Goal: Navigation & Orientation: Find specific page/section

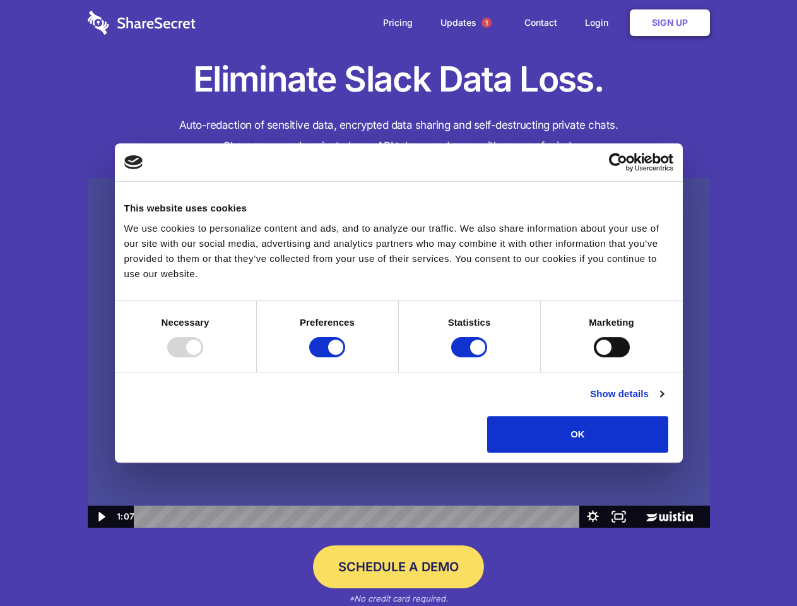
click at [398, 303] on img at bounding box center [399, 353] width 622 height 350
click at [203, 357] on div at bounding box center [185, 347] width 36 height 20
click at [345, 357] on input "Preferences" at bounding box center [327, 347] width 36 height 20
checkbox input "false"
click at [471, 357] on input "Statistics" at bounding box center [469, 347] width 36 height 20
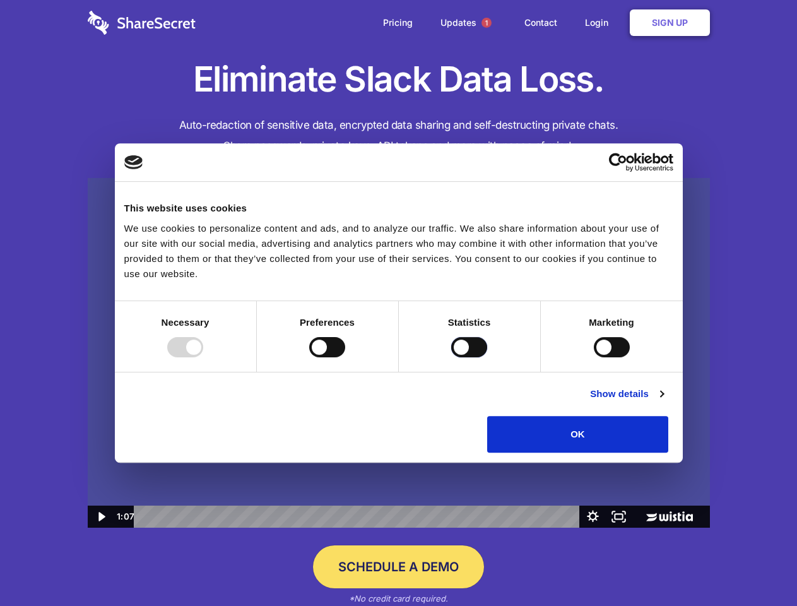
checkbox input "false"
click at [594, 357] on input "Marketing" at bounding box center [612, 347] width 36 height 20
checkbox input "true"
click at [663, 401] on link "Show details" at bounding box center [626, 393] width 73 height 15
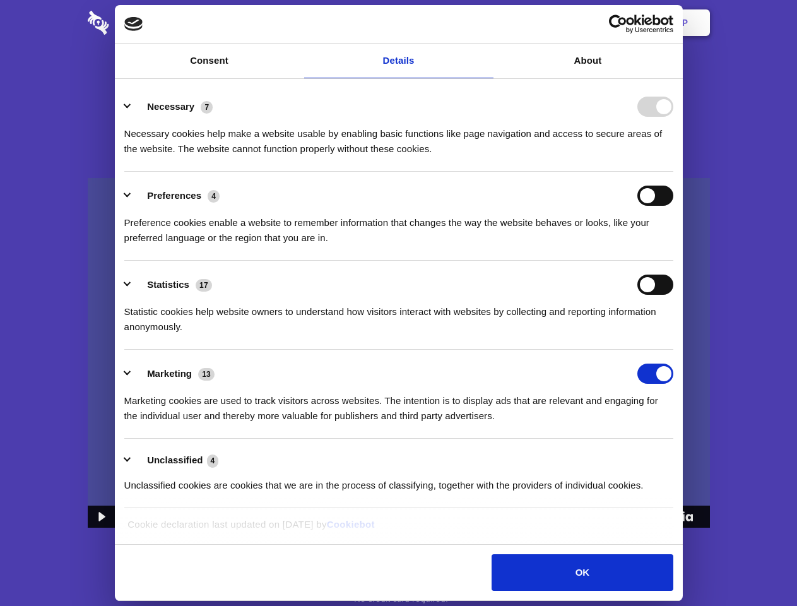
click at [673, 261] on li "Preferences 4 Preference cookies enable a website to remember information that …" at bounding box center [398, 216] width 549 height 89
click at [486, 23] on span "1" at bounding box center [486, 23] width 10 height 10
click at [399, 353] on icon "Play Video: Sharesecret Slack Extension" at bounding box center [398, 341] width 81 height 52
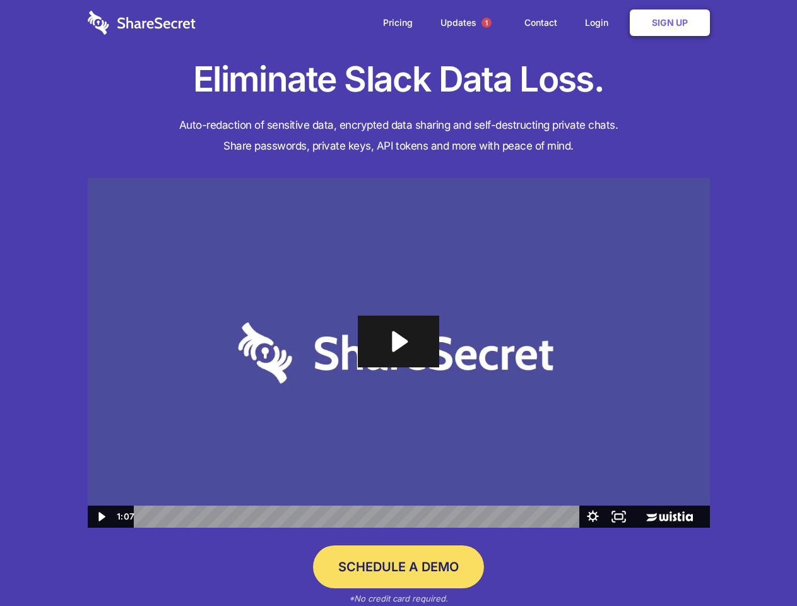
click at [399, 353] on icon "Play Video: Sharesecret Slack Extension" at bounding box center [398, 341] width 81 height 52
